Goal: Contribute content: Add original content to the website for others to see

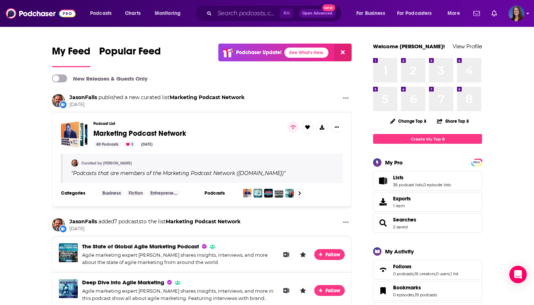
click at [524, 16] on img "Logged in as emmadonovan" at bounding box center [517, 13] width 16 height 16
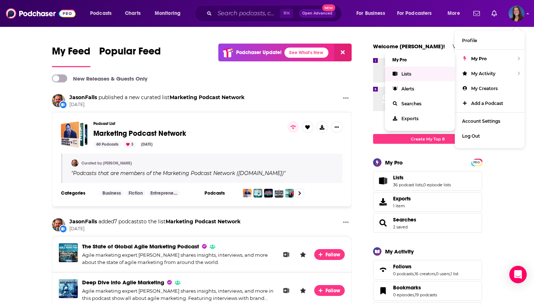
click at [408, 76] on span "Lists" at bounding box center [407, 73] width 10 height 5
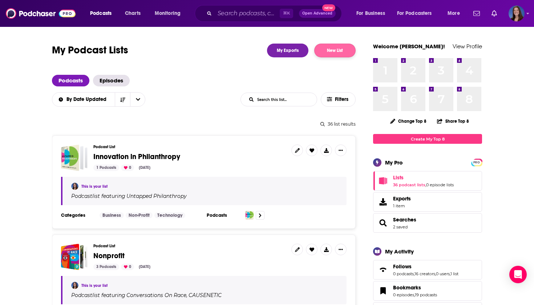
click at [340, 51] on button "New List" at bounding box center [335, 51] width 41 height 14
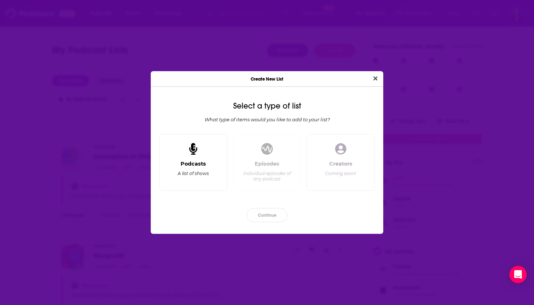
click at [213, 158] on div "Podcasts A list of shows" at bounding box center [194, 162] width 68 height 57
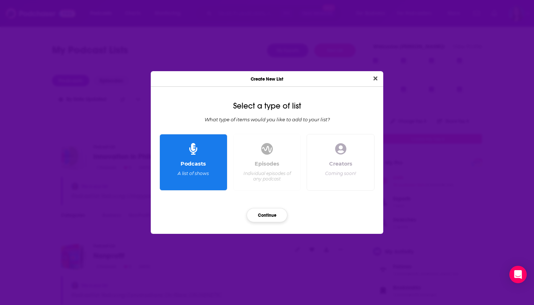
click at [261, 212] on button "Continue" at bounding box center [267, 215] width 41 height 14
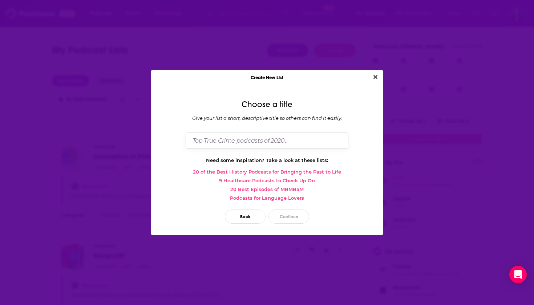
click at [256, 142] on input "Dialog" at bounding box center [267, 141] width 163 height 16
type input "[PERSON_NAME]"
click at [291, 215] on button "Continue" at bounding box center [289, 217] width 41 height 14
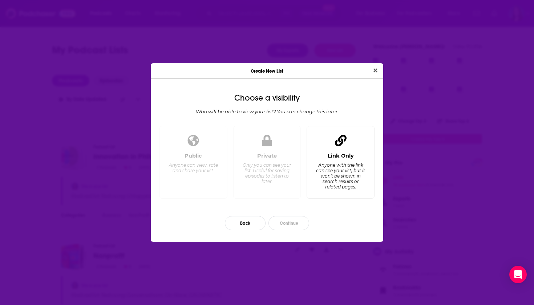
click at [341, 160] on div "Link Only Anyone with the link can see your list, but it won't be shown in sear…" at bounding box center [341, 173] width 56 height 40
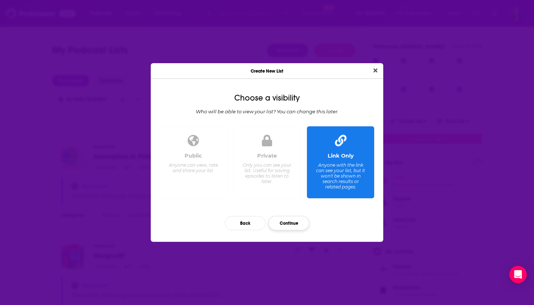
click at [295, 224] on button "Continue" at bounding box center [289, 223] width 41 height 14
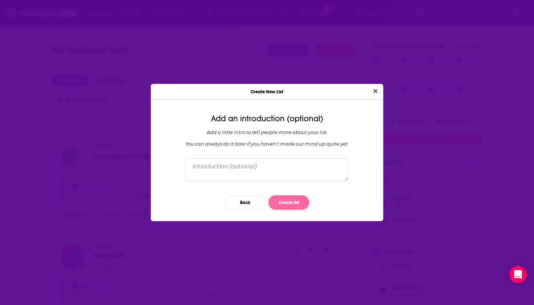
click at [289, 205] on button "Create list" at bounding box center [289, 203] width 41 height 14
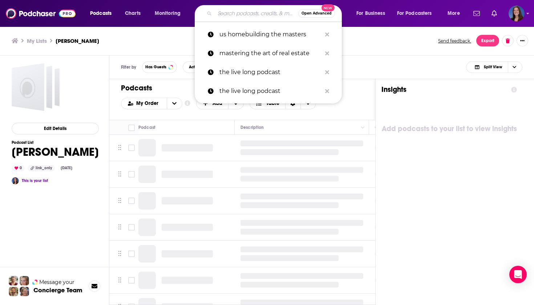
click at [228, 17] on input "Search podcasts, credits, & more..." at bounding box center [257, 14] width 84 height 12
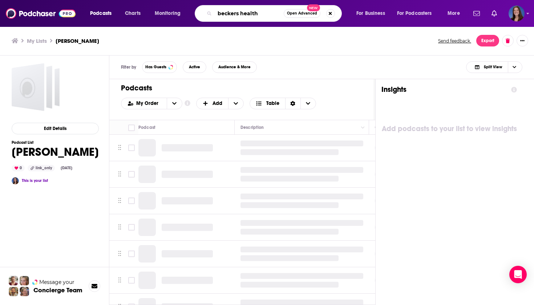
type input "beckers health"
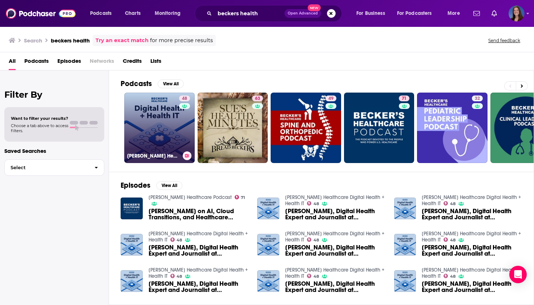
click at [161, 143] on link "48 [PERSON_NAME] Healthcare Digital Health + Health IT" at bounding box center [159, 128] width 71 height 71
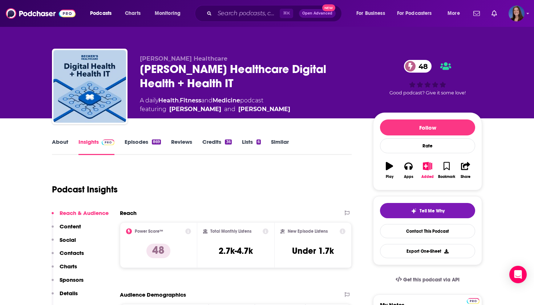
click at [140, 143] on link "Episodes 869" at bounding box center [143, 147] width 36 height 17
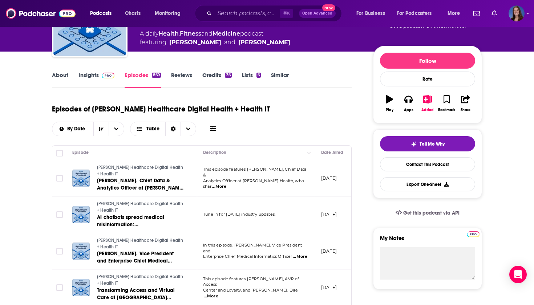
scroll to position [68, 0]
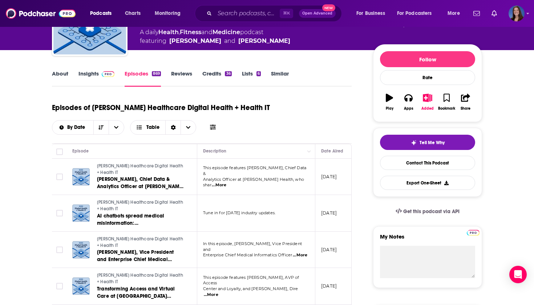
click at [227, 183] on span "...More" at bounding box center [219, 186] width 15 height 6
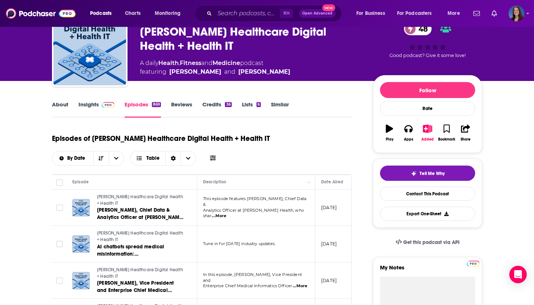
scroll to position [40, 0]
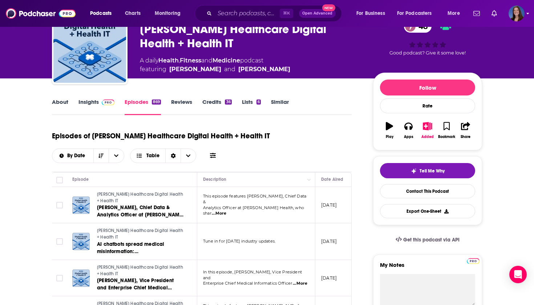
click at [529, 11] on div "Show profile menu" at bounding box center [528, 14] width 3 height 8
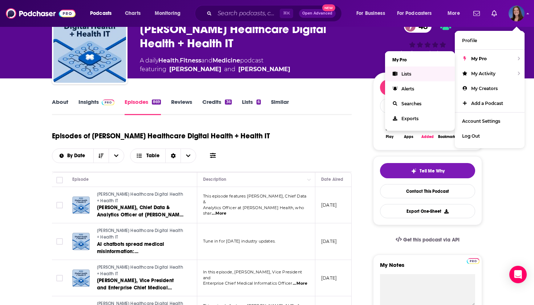
click at [418, 75] on link "Lists" at bounding box center [420, 74] width 70 height 15
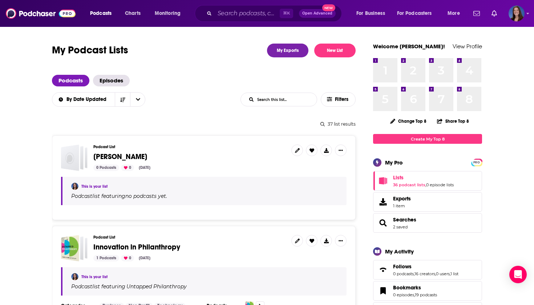
click at [175, 157] on span "[PERSON_NAME]" at bounding box center [189, 157] width 192 height 8
click at [341, 148] on icon "Show More Button" at bounding box center [341, 150] width 4 height 4
click at [295, 206] on button "Share" at bounding box center [316, 207] width 70 height 13
click at [264, 166] on div "0 Podcasts 0 [DATE]" at bounding box center [189, 168] width 192 height 7
click at [344, 181] on icon "Show additional menu" at bounding box center [344, 180] width 15 height 6
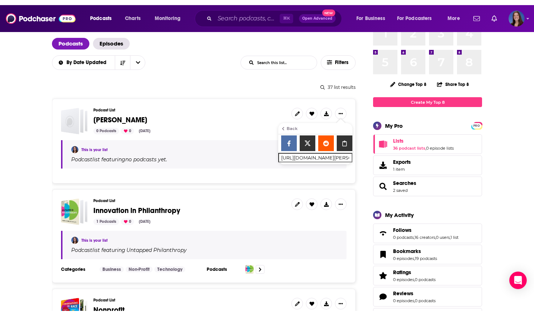
scroll to position [45, 0]
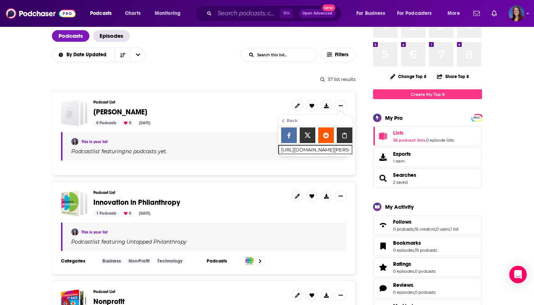
click at [339, 196] on icon "Show More Button" at bounding box center [341, 196] width 4 height 4
click at [308, 253] on button "Share" at bounding box center [316, 253] width 70 height 13
click at [344, 227] on icon "Show additional menu" at bounding box center [344, 226] width 15 height 6
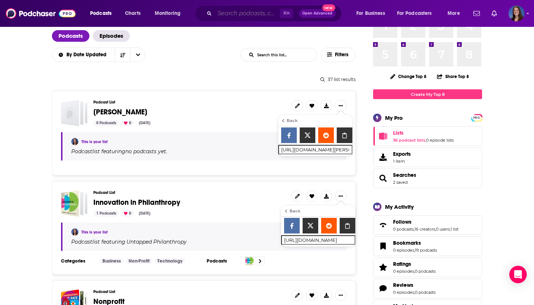
click at [238, 16] on input "Search podcasts, credits, & more..." at bounding box center [247, 14] width 65 height 12
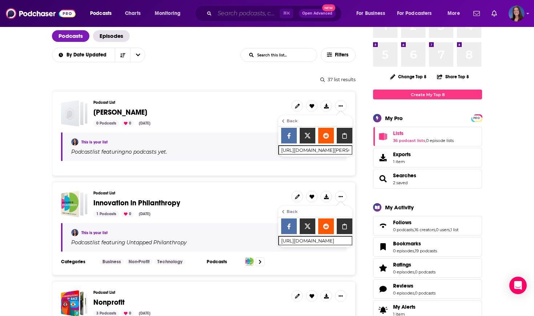
click at [241, 12] on input "Search podcasts, credits, & more..." at bounding box center [247, 14] width 65 height 12
click at [237, 19] on input "Search podcasts, credits, & more..." at bounding box center [247, 14] width 65 height 12
click at [234, 14] on input "Search podcasts, credits, & more..." at bounding box center [247, 14] width 65 height 12
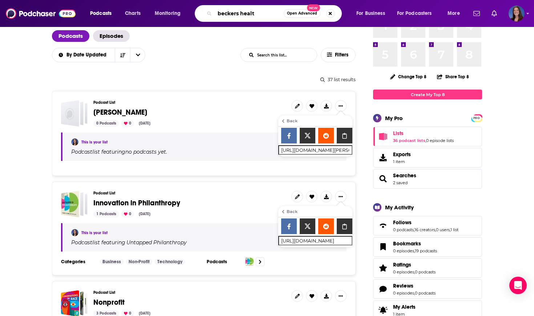
type input "beckers health"
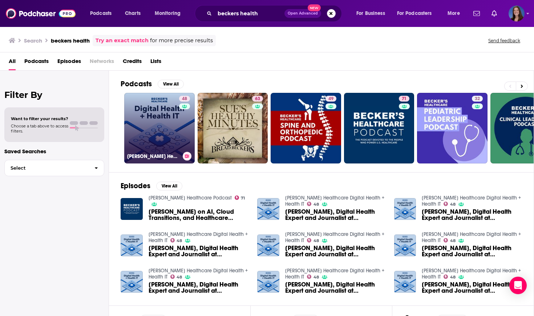
click at [161, 124] on link "48 [PERSON_NAME] Healthcare Digital Health + Health IT" at bounding box center [159, 128] width 71 height 71
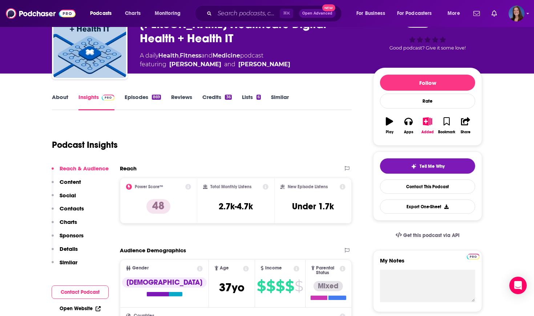
scroll to position [45, 0]
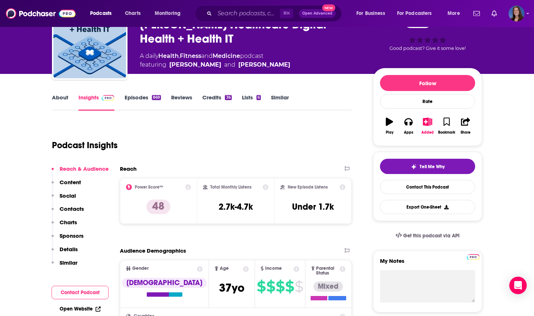
click at [143, 95] on link "Episodes 869" at bounding box center [143, 102] width 36 height 17
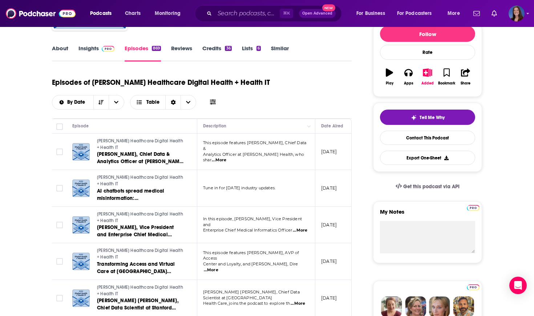
scroll to position [135, 0]
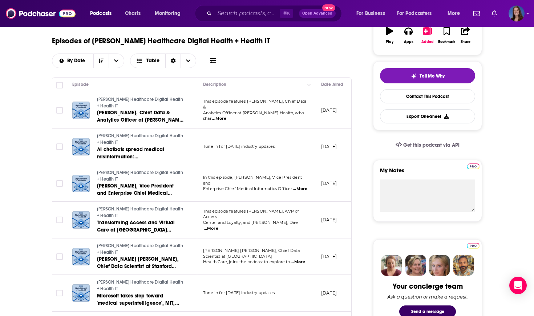
click at [227, 116] on span "...More" at bounding box center [219, 119] width 15 height 6
drag, startPoint x: 248, startPoint y: 105, endPoint x: 270, endPoint y: 114, distance: 23.0
click at [270, 114] on div "This episode features [PERSON_NAME], Chief Data & Analytics Officer at [PERSON_…" at bounding box center [256, 110] width 106 height 23
copy div "[PERSON_NAME], Chief Data & Analytics Officer at [PERSON_NAME] Health"
click at [227, 116] on span "...More" at bounding box center [219, 119] width 15 height 6
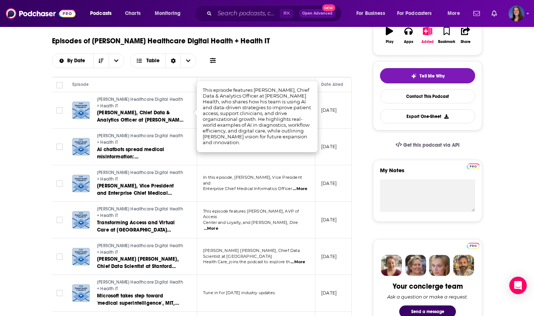
click at [293, 68] on div "Episodes of [PERSON_NAME] Healthcare Digital Health + Health IT By Date Table" at bounding box center [202, 54] width 300 height 45
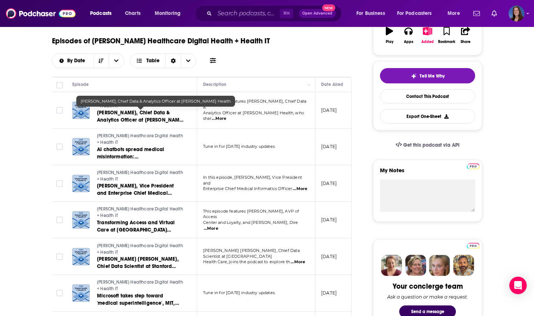
click at [177, 110] on link "[PERSON_NAME], Chief Data & Analytics Officer at [PERSON_NAME] Health" at bounding box center [140, 116] width 87 height 15
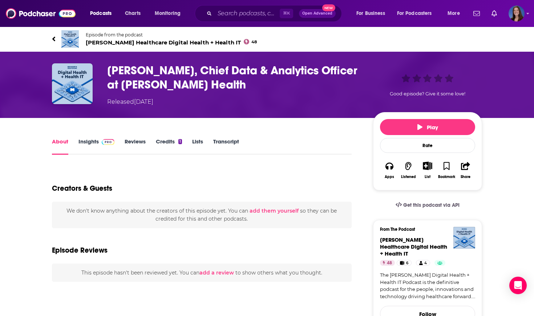
click at [88, 145] on link "Insights" at bounding box center [97, 146] width 36 height 17
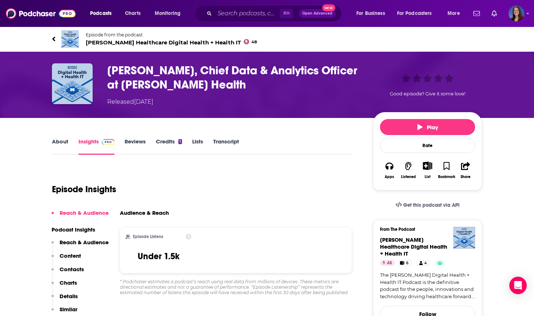
click at [229, 143] on link "Transcript" at bounding box center [226, 146] width 26 height 17
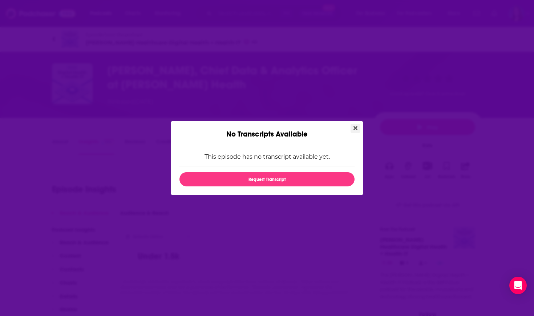
click at [357, 128] on icon "Close" at bounding box center [356, 128] width 4 height 6
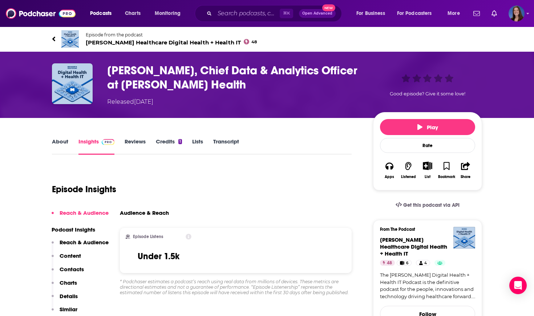
click at [65, 143] on link "About" at bounding box center [60, 146] width 16 height 17
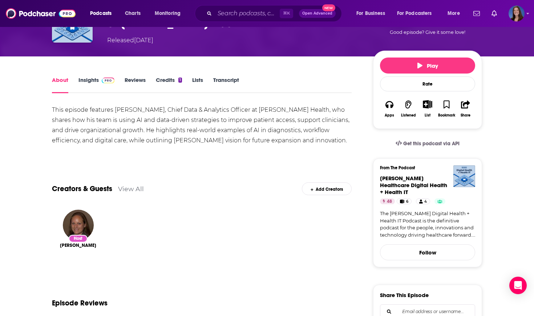
scroll to position [64, 0]
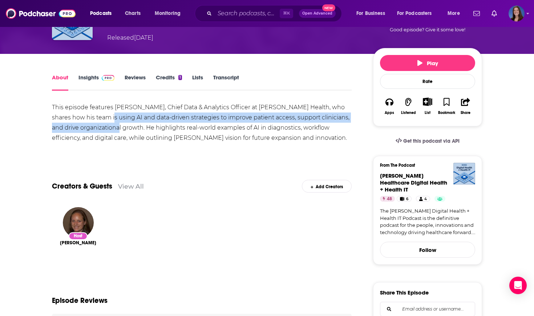
drag, startPoint x: 93, startPoint y: 117, endPoint x: 115, endPoint y: 129, distance: 25.7
click at [115, 129] on div "This episode features [PERSON_NAME], Chief Data & Analytics Officer at [PERSON_…" at bounding box center [202, 122] width 300 height 41
copy div "AI and data-driven strategies to improve patient access, support clinicians, an…"
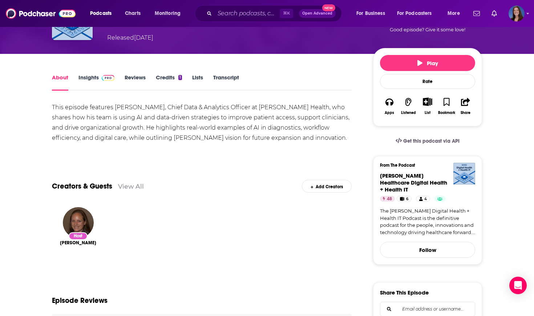
click at [232, 150] on div "Show More" at bounding box center [202, 150] width 300 height 7
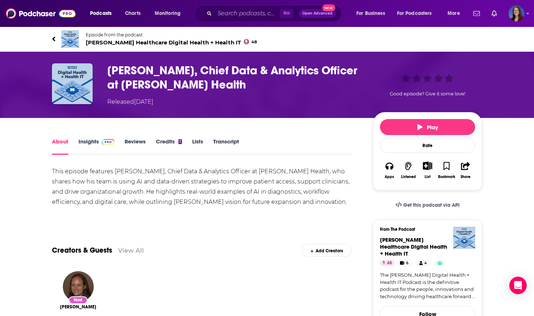
scroll to position [0, 0]
click at [466, 170] on icon "button" at bounding box center [465, 166] width 9 height 8
click at [505, 204] on icon "Show Share dropdown" at bounding box center [502, 203] width 4 height 6
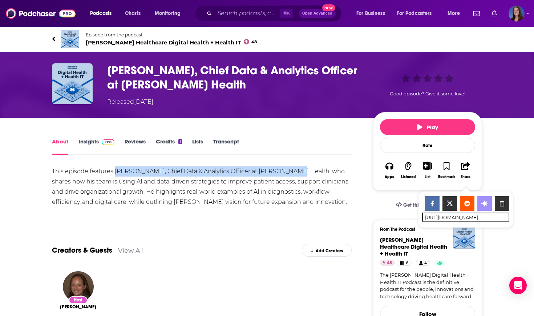
drag, startPoint x: 114, startPoint y: 171, endPoint x: 285, endPoint y: 172, distance: 170.5
click at [285, 172] on div "This episode features [PERSON_NAME], Chief Data & Analytics Officer at [PERSON_…" at bounding box center [202, 186] width 300 height 41
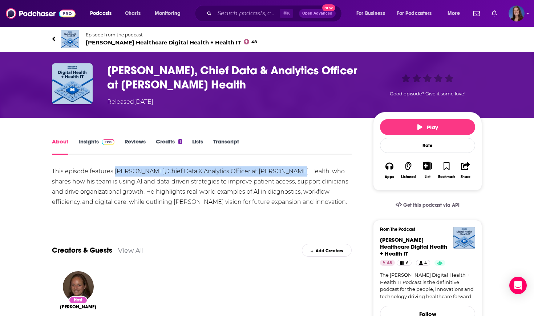
copy div "[PERSON_NAME], Chief Data & Analytics Officer at [PERSON_NAME] Health"
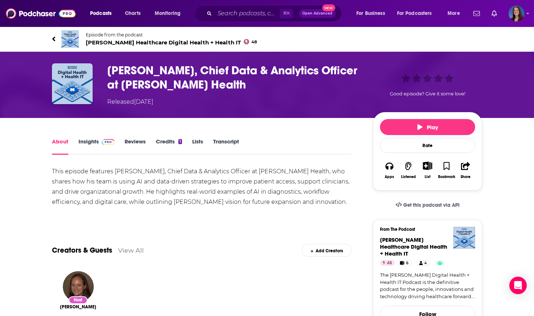
click at [465, 168] on icon "button" at bounding box center [465, 166] width 9 height 8
click at [504, 207] on div "Show Share dropdown" at bounding box center [502, 203] width 15 height 15
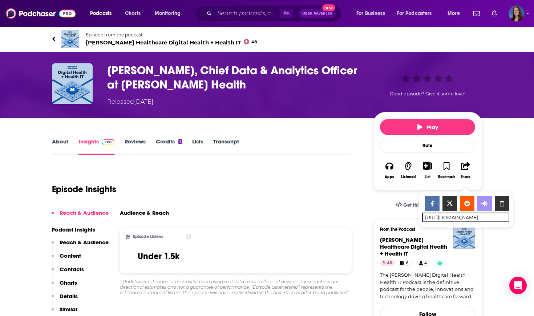
click at [57, 39] on link "Episode from the podcast [PERSON_NAME] Healthcare Digital Health + Health IT 48" at bounding box center [159, 38] width 215 height 17
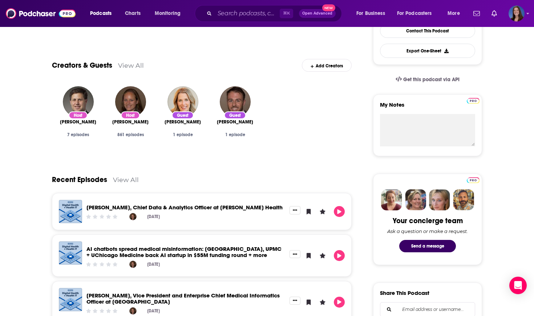
scroll to position [231, 0]
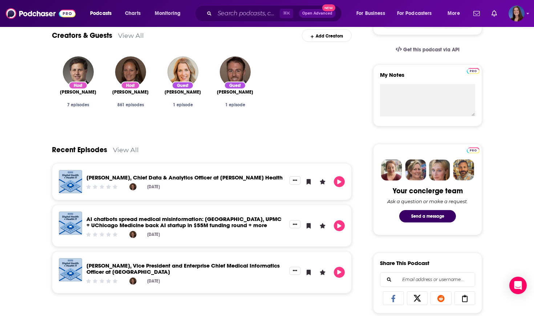
click at [181, 226] on link "AI chatbots spread medical misinformation: [GEOGRAPHIC_DATA], UPMC + UChicago M…" at bounding box center [184, 221] width 195 height 13
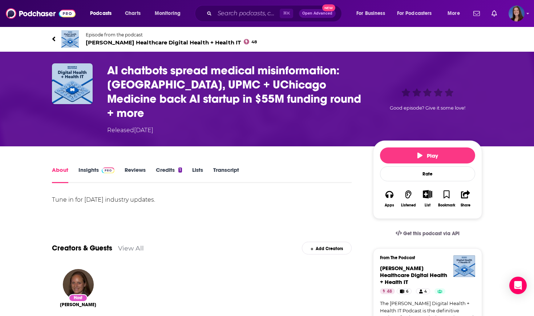
click at [196, 85] on h1 "AI chatbots spread medical misinformation: [GEOGRAPHIC_DATA], UPMC + UChicago M…" at bounding box center [234, 91] width 255 height 57
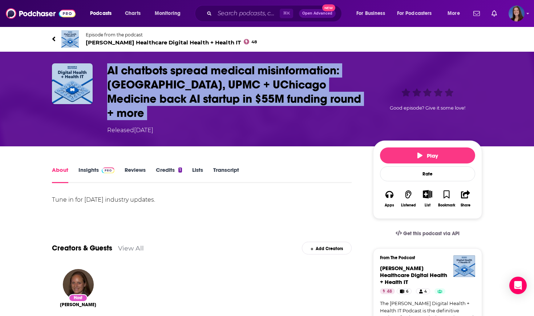
click at [196, 85] on h1 "AI chatbots spread medical misinformation: [GEOGRAPHIC_DATA], UPMC + UChicago M…" at bounding box center [234, 91] width 255 height 57
copy h1 "AI chatbots spread medical misinformation: [GEOGRAPHIC_DATA], UPMC + UChicago M…"
click at [264, 195] on div "Tune in for [DATE] industry updates." at bounding box center [202, 200] width 300 height 10
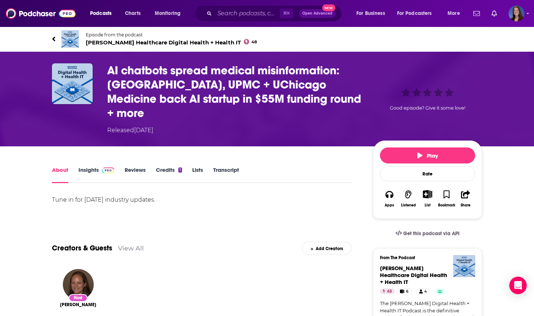
click at [464, 190] on icon "button" at bounding box center [465, 194] width 9 height 8
click at [500, 217] on icon "Show Share dropdown" at bounding box center [502, 218] width 15 height 6
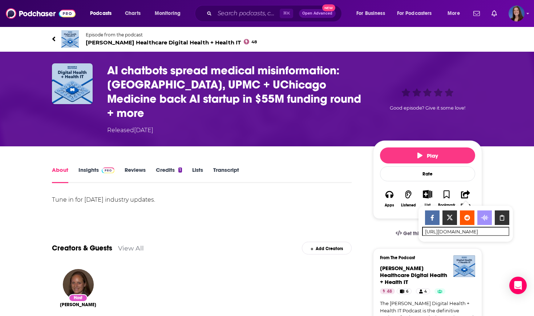
click at [88, 166] on link "Insights" at bounding box center [97, 174] width 36 height 17
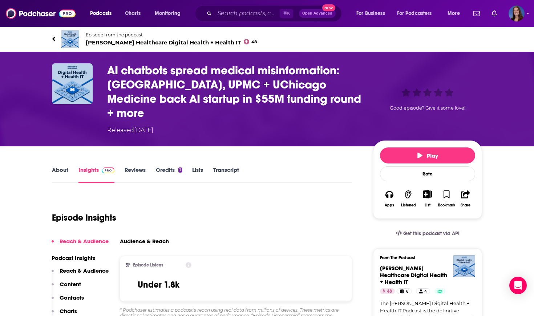
click at [135, 166] on link "Reviews" at bounding box center [135, 174] width 21 height 17
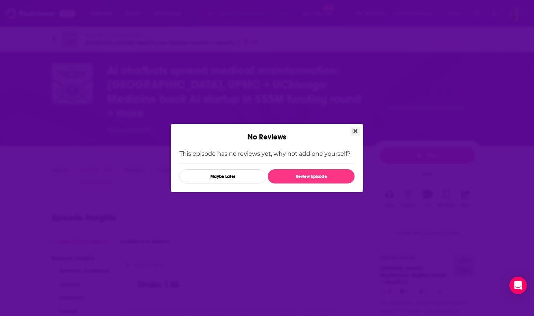
click at [356, 129] on icon "Close" at bounding box center [356, 131] width 4 height 6
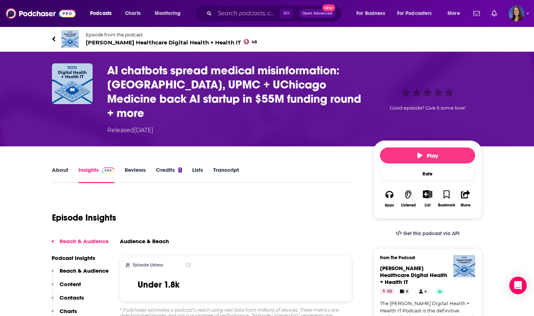
click at [100, 38] on span "Episode from the podcast [PERSON_NAME] Healthcare Digital Health + Health IT 48" at bounding box center [171, 39] width 171 height 14
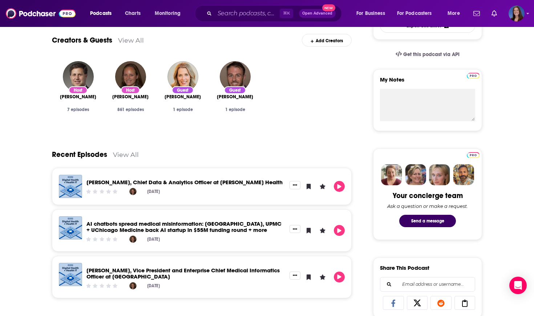
scroll to position [253, 0]
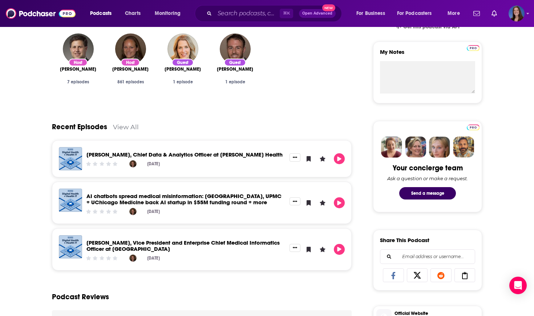
click at [165, 247] on link "[PERSON_NAME], Vice President and Enterprise Chief Medical Informatics Officer …" at bounding box center [183, 245] width 193 height 13
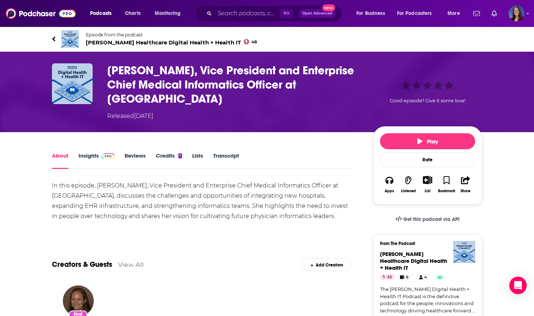
click at [183, 88] on h1 "[PERSON_NAME], Vice President and Enterprise Chief Medical Informatics Officer …" at bounding box center [234, 84] width 255 height 43
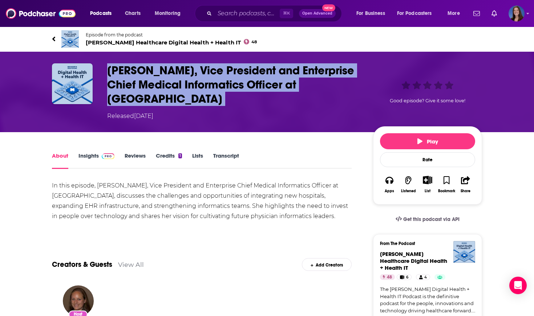
click at [183, 88] on h1 "[PERSON_NAME], Vice President and Enterprise Chief Medical Informatics Officer …" at bounding box center [234, 84] width 255 height 43
copy h1 "[PERSON_NAME], Vice President and Enterprise Chief Medical Informatics Officer …"
click at [464, 188] on button "Share" at bounding box center [466, 184] width 19 height 27
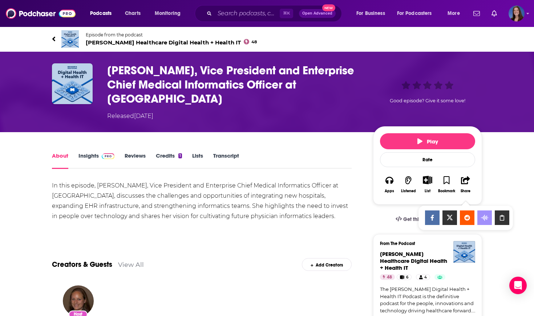
click at [503, 217] on icon "Show Share dropdown" at bounding box center [502, 218] width 15 height 6
